Goal: Navigation & Orientation: Find specific page/section

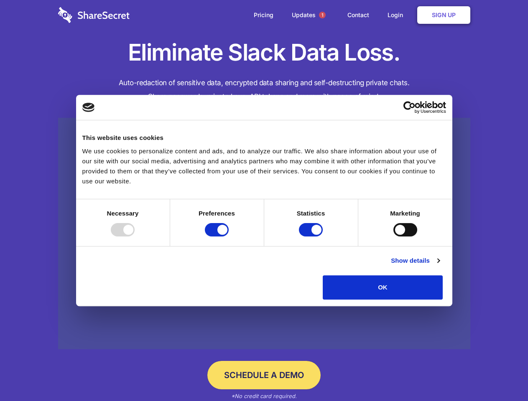
click at [135, 236] on div at bounding box center [123, 229] width 24 height 13
click at [229, 236] on input "Preferences" at bounding box center [217, 229] width 24 height 13
checkbox input "false"
click at [312, 236] on input "Statistics" at bounding box center [311, 229] width 24 height 13
checkbox input "false"
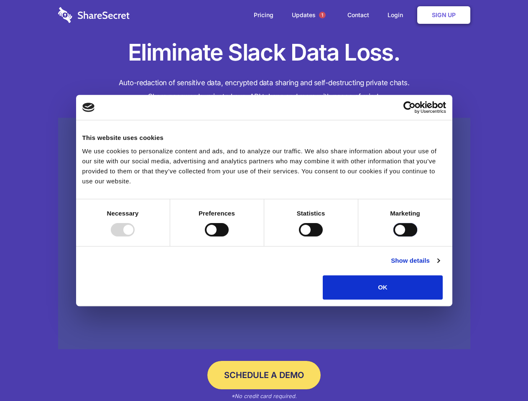
click at [393, 236] on input "Marketing" at bounding box center [405, 229] width 24 height 13
checkbox input "true"
click at [439, 266] on link "Show details" at bounding box center [415, 261] width 48 height 10
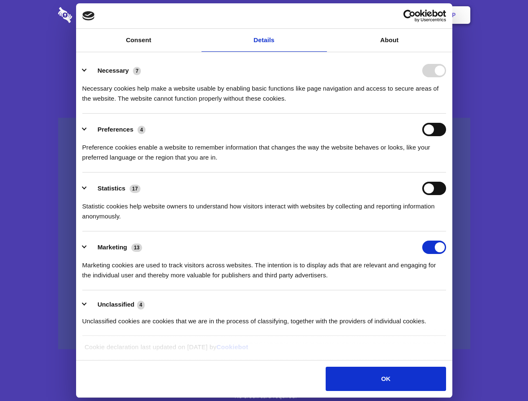
click at [462, 303] on body "Consent Details [#IABV2SETTINGS#] About This website uses cookies We use cookie…" at bounding box center [264, 200] width 528 height 401
click at [322, 15] on span "1" at bounding box center [322, 15] width 7 height 7
